Goal: Information Seeking & Learning: Find specific fact

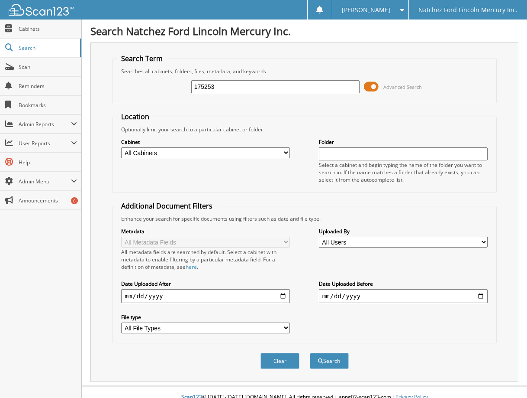
type input "175253"
click at [310, 352] on button "Search" at bounding box center [329, 360] width 39 height 16
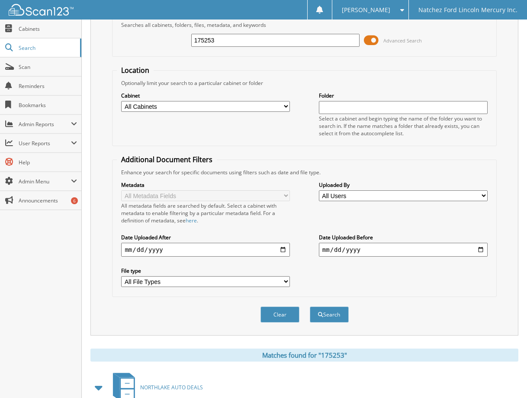
scroll to position [43, 0]
